Goal: Check status

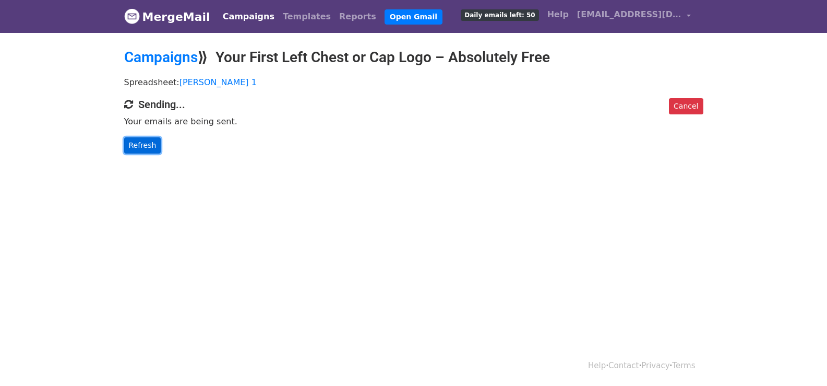
click at [149, 147] on link "Refresh" at bounding box center [142, 145] width 37 height 16
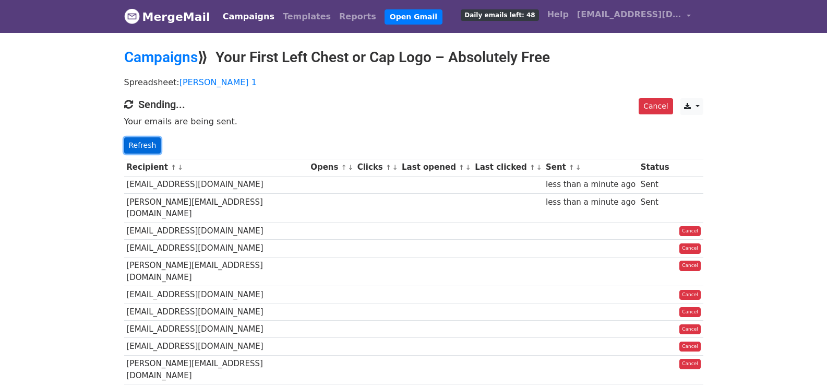
click at [146, 147] on link "Refresh" at bounding box center [142, 145] width 37 height 16
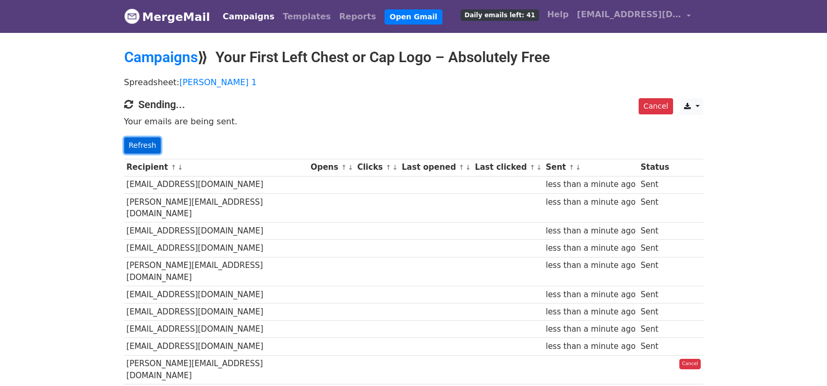
click at [143, 145] on link "Refresh" at bounding box center [142, 145] width 37 height 16
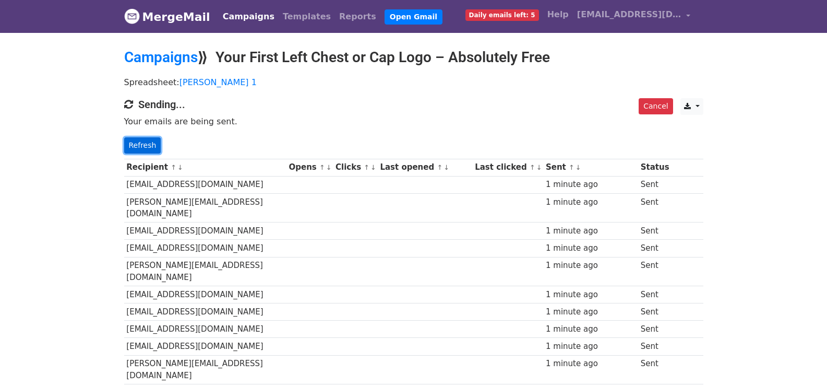
click at [144, 142] on link "Refresh" at bounding box center [142, 145] width 37 height 16
click at [139, 142] on link "Refresh" at bounding box center [142, 145] width 37 height 16
